Goal: Check status: Check status

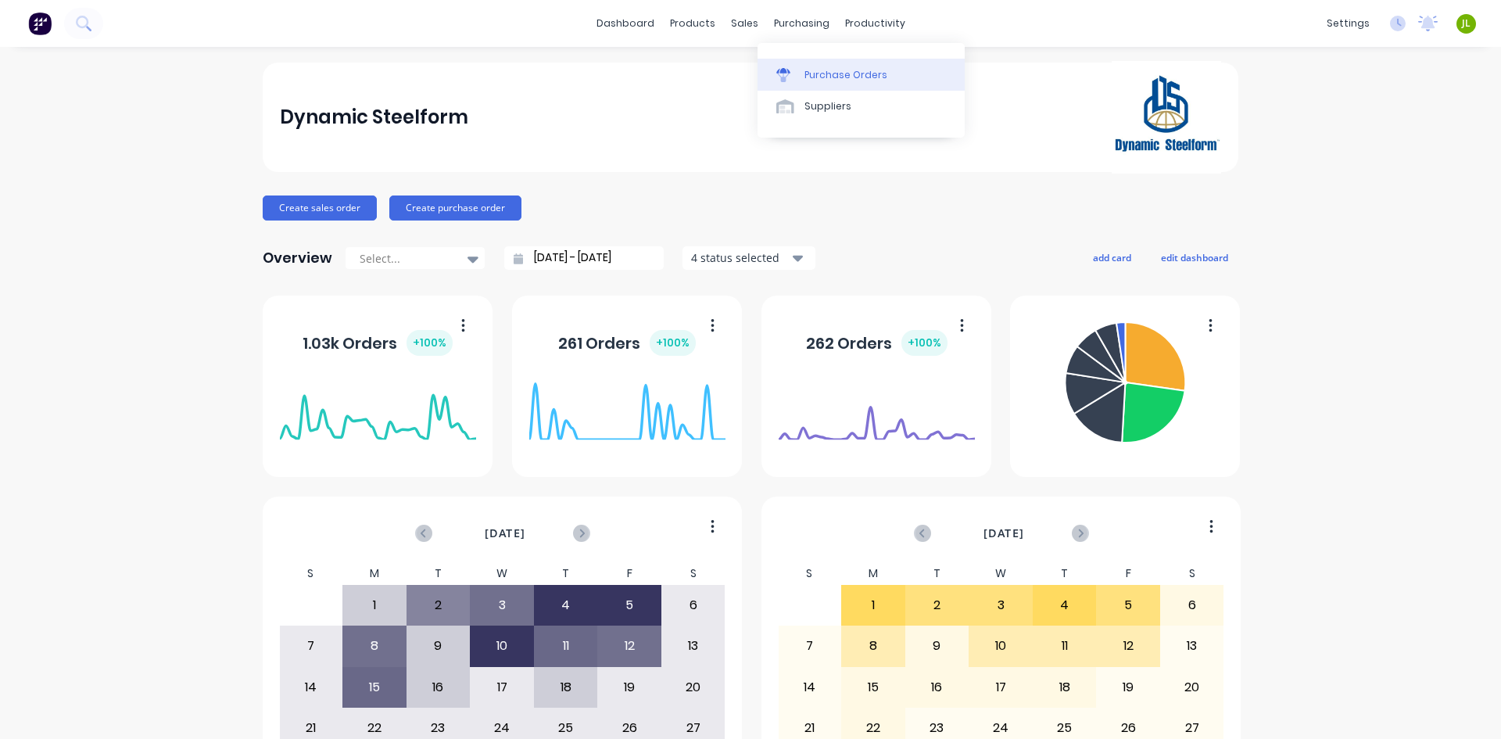
click at [838, 76] on div "Purchase Orders" at bounding box center [845, 75] width 83 height 14
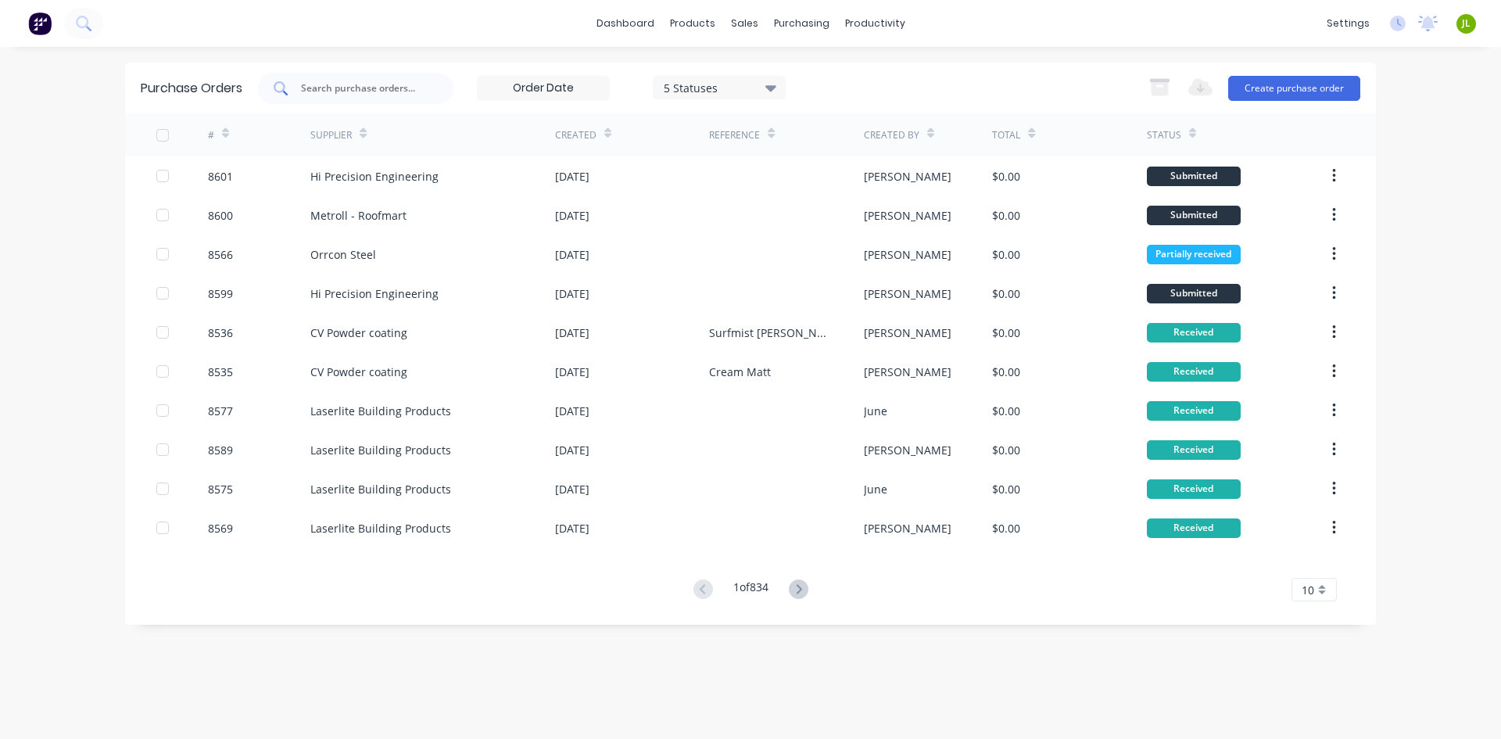
click at [410, 92] on input "text" at bounding box center [364, 89] width 130 height 16
type input "8498"
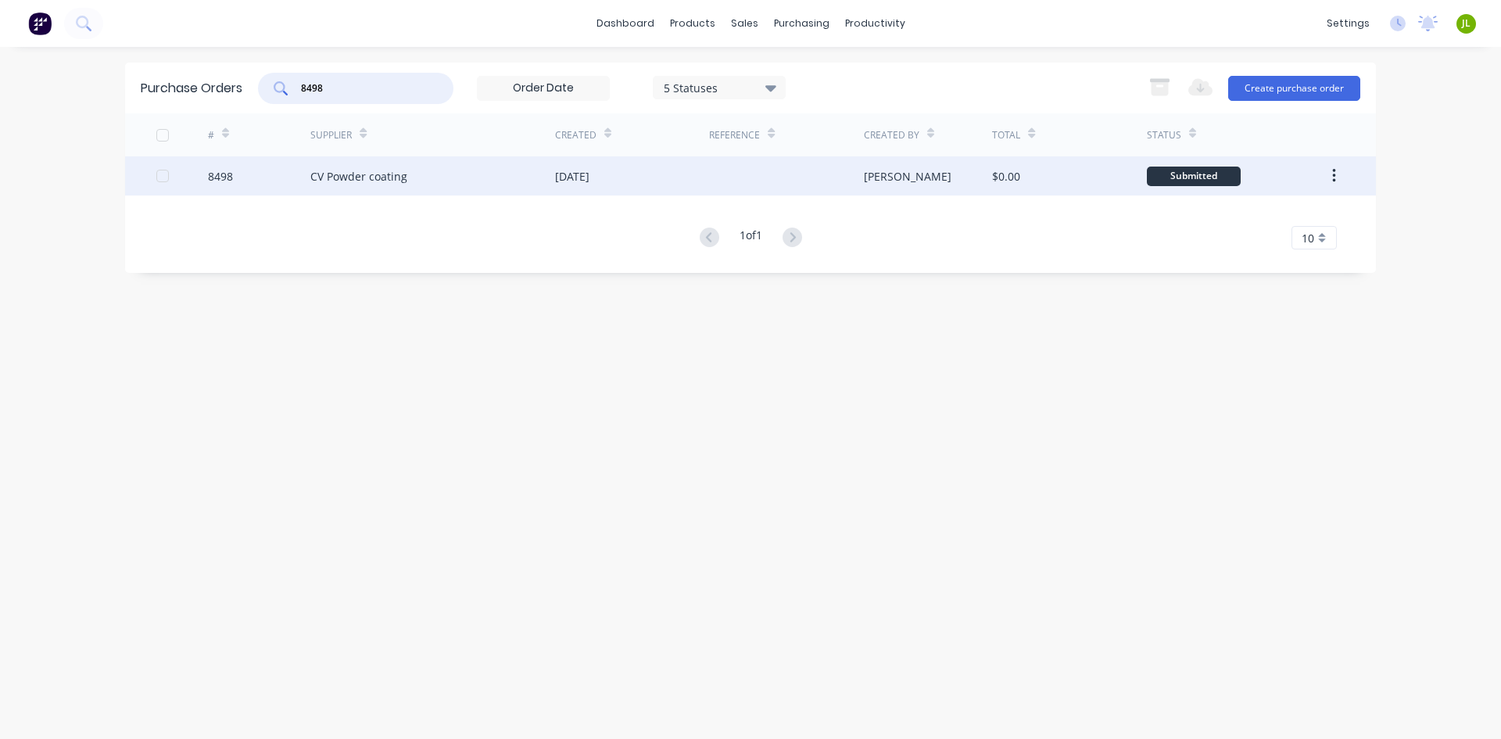
click at [488, 174] on div "CV Powder coating" at bounding box center [432, 175] width 245 height 39
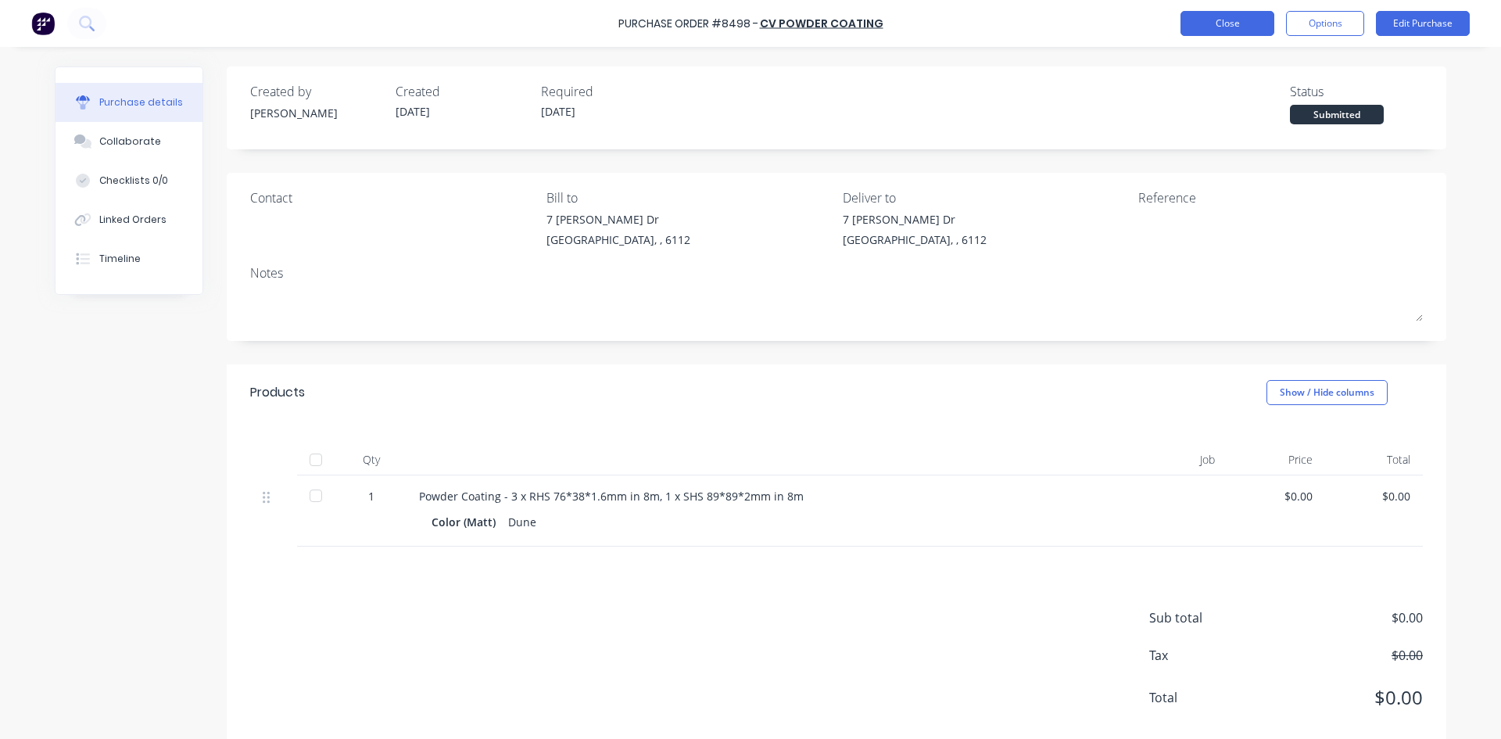
click at [1219, 31] on button "Close" at bounding box center [1227, 23] width 94 height 25
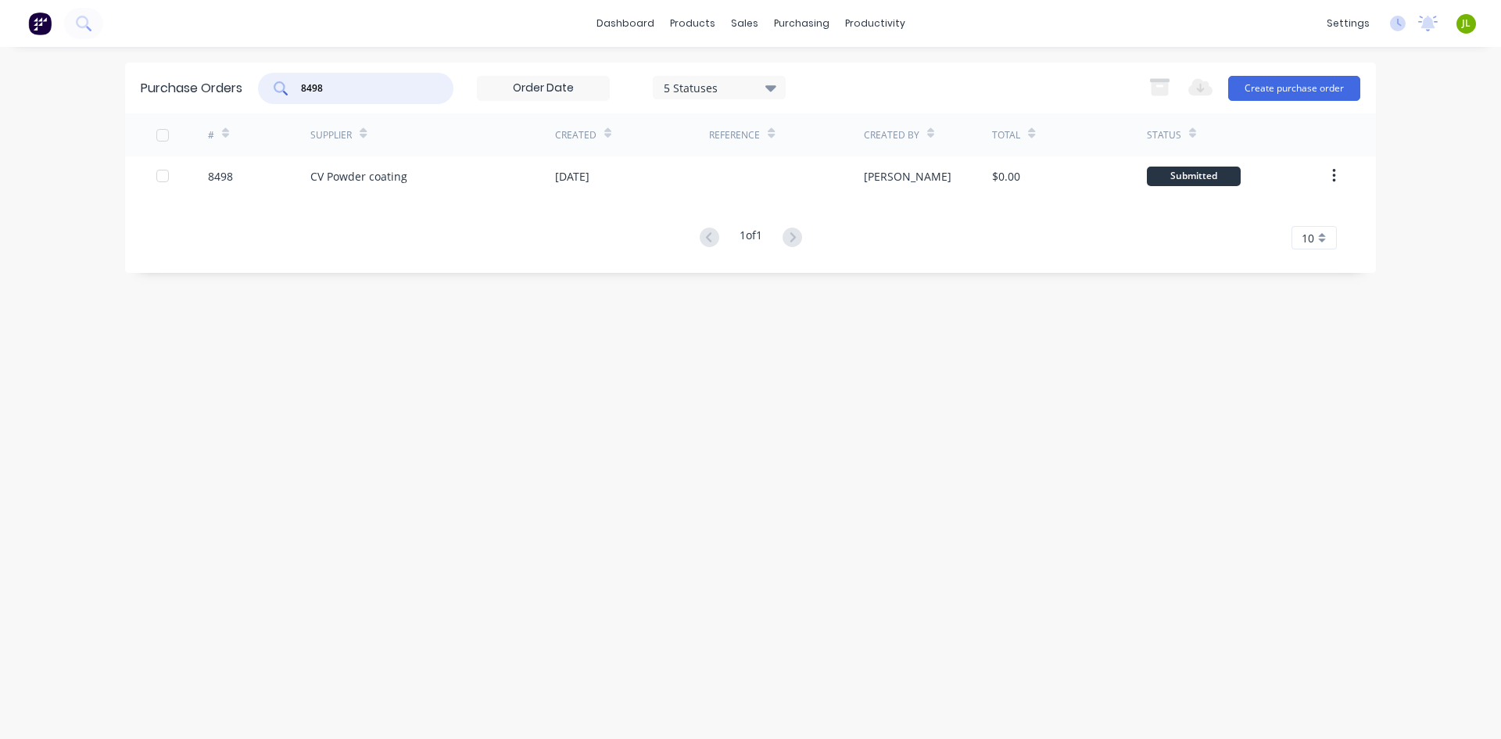
drag, startPoint x: 343, startPoint y: 91, endPoint x: 520, endPoint y: 17, distance: 191.3
click at [255, 88] on div "Purchase Orders 8498 5 Statuses 5 Statuses Export to Excel (XLSX) Create purcha…" at bounding box center [750, 88] width 1251 height 51
type input "8538"
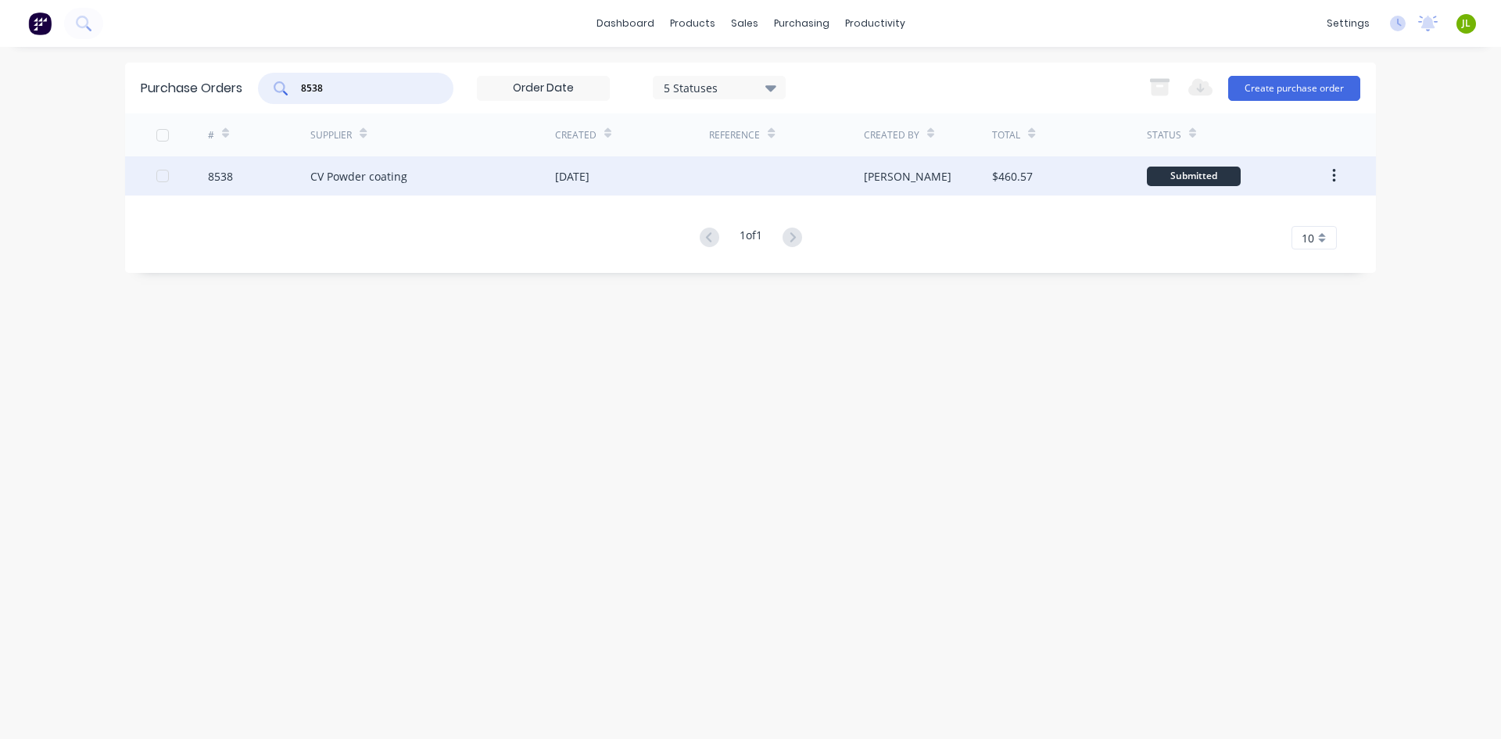
click at [675, 171] on div "[DATE]" at bounding box center [632, 175] width 154 height 39
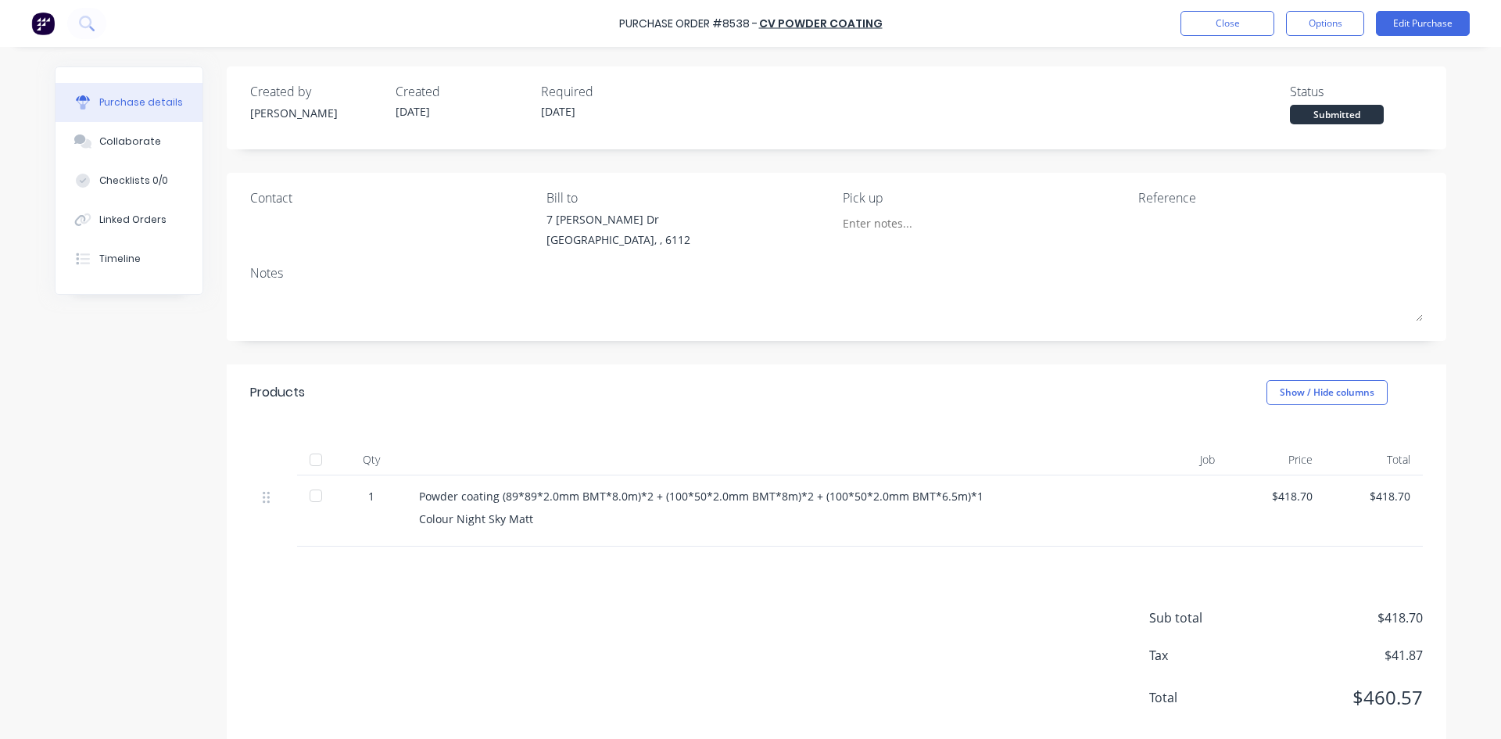
drag, startPoint x: 468, startPoint y: 384, endPoint x: 508, endPoint y: 375, distance: 40.8
click at [492, 380] on div "Products Show / Hide columns" at bounding box center [836, 392] width 1219 height 56
